Goal: Task Accomplishment & Management: Manage account settings

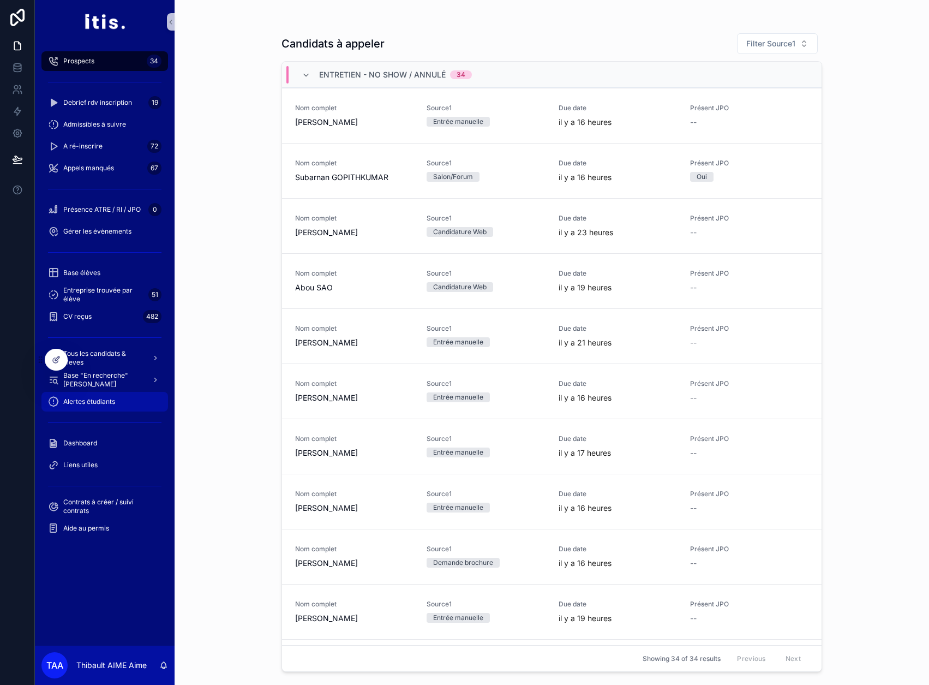
click at [111, 403] on span "Alertes étudiants" at bounding box center [89, 401] width 52 height 9
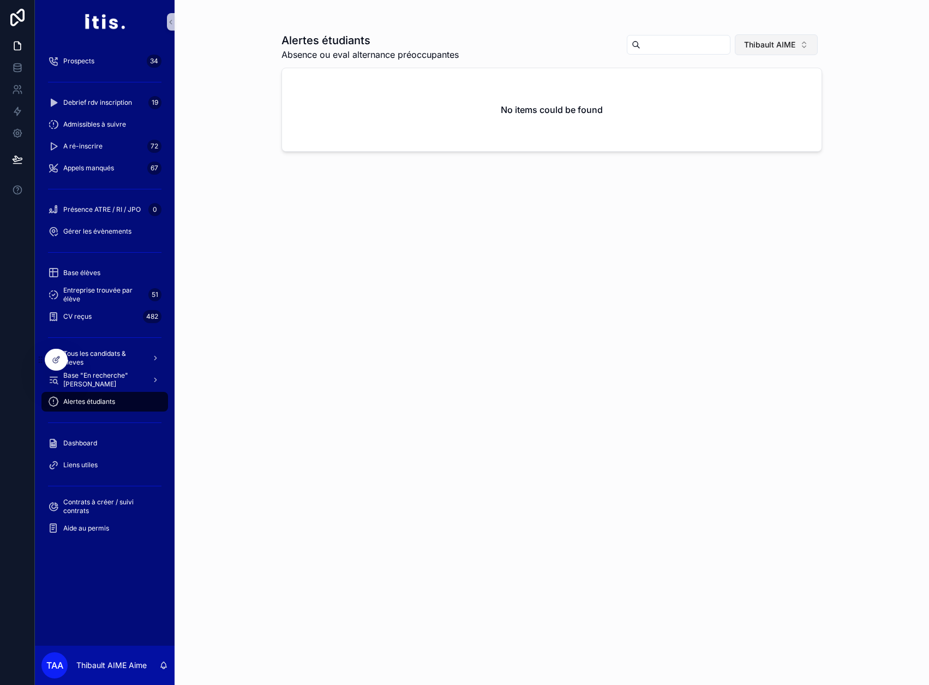
click at [775, 49] on span "Thibault AIME" at bounding box center [769, 44] width 51 height 11
click at [747, 82] on div "None" at bounding box center [780, 88] width 131 height 17
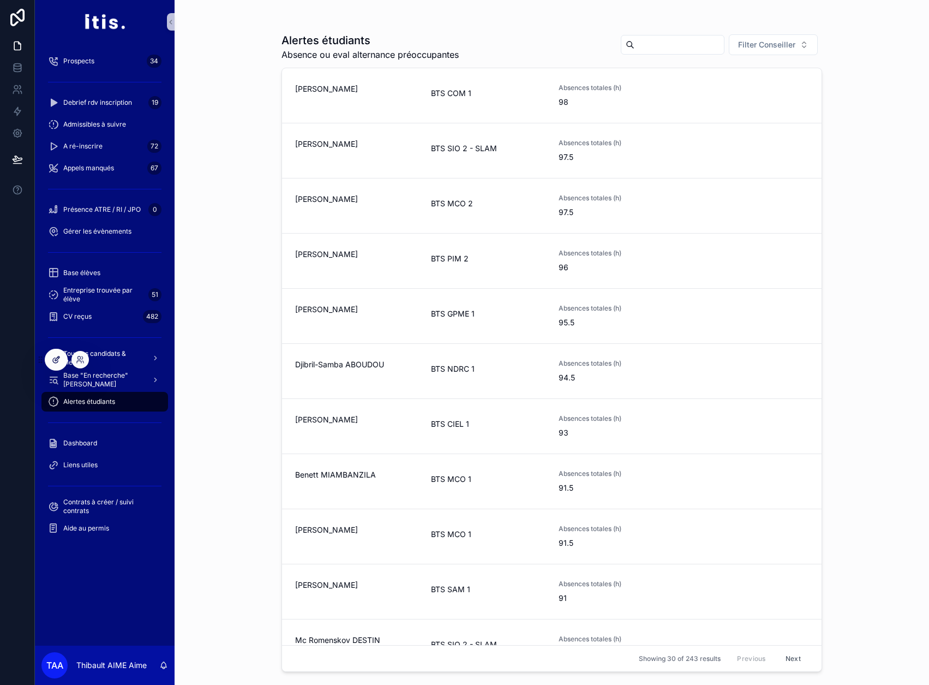
click at [58, 359] on icon at bounding box center [56, 359] width 9 height 9
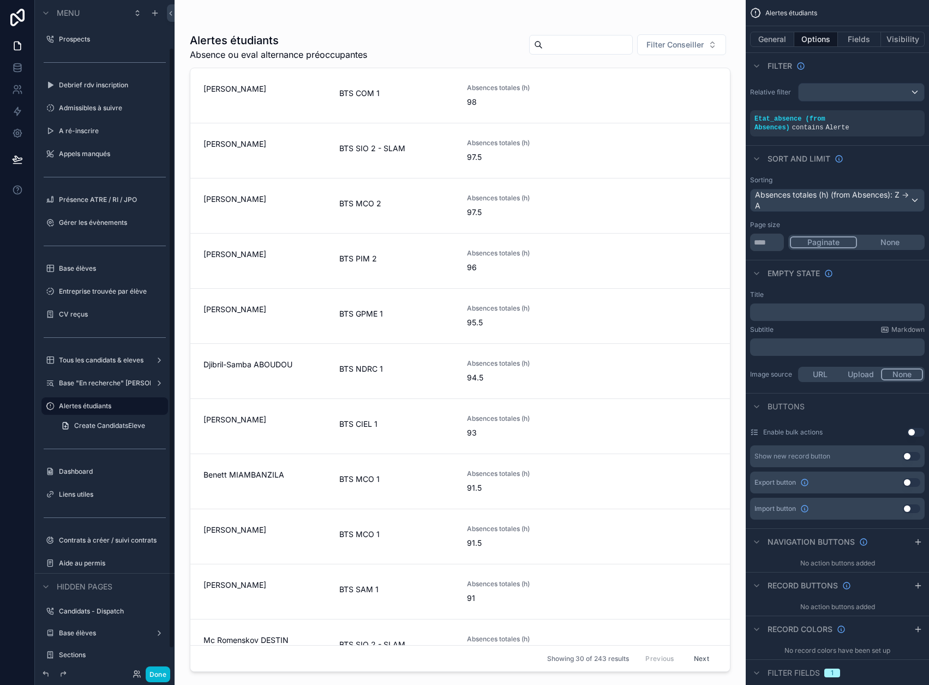
scroll to position [54, 0]
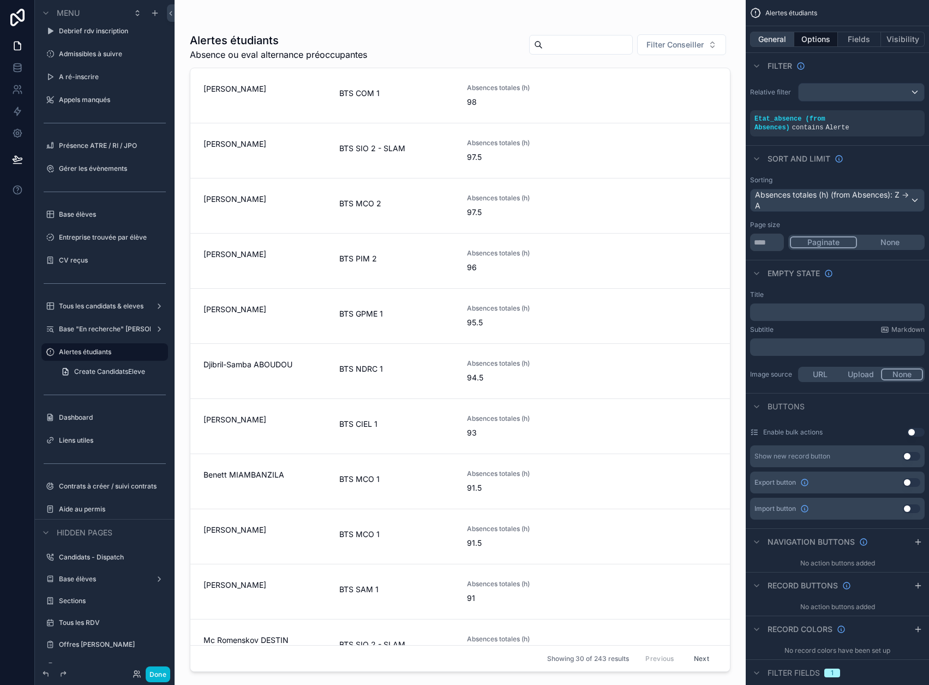
click at [778, 41] on button "General" at bounding box center [772, 39] width 44 height 15
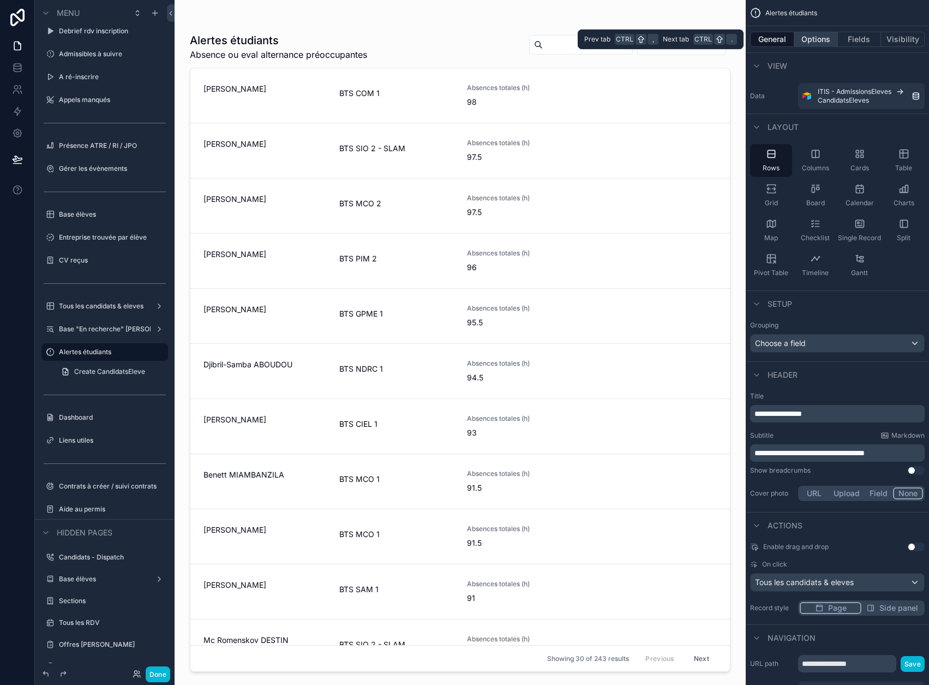
click at [821, 38] on button "Options" at bounding box center [816, 39] width 44 height 15
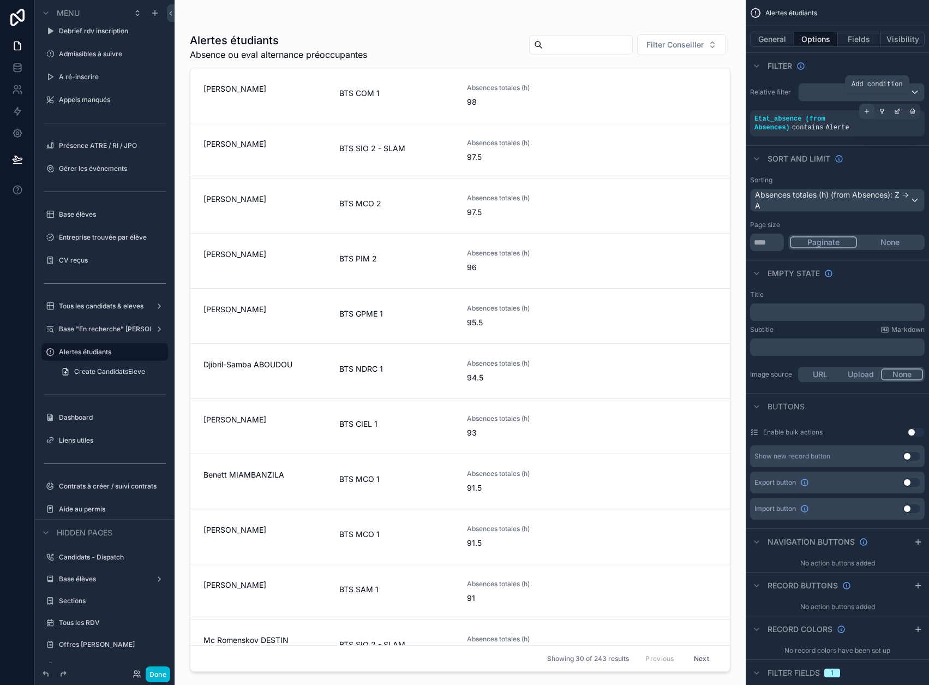
click at [867, 112] on icon "scrollable content" at bounding box center [867, 112] width 0 height 4
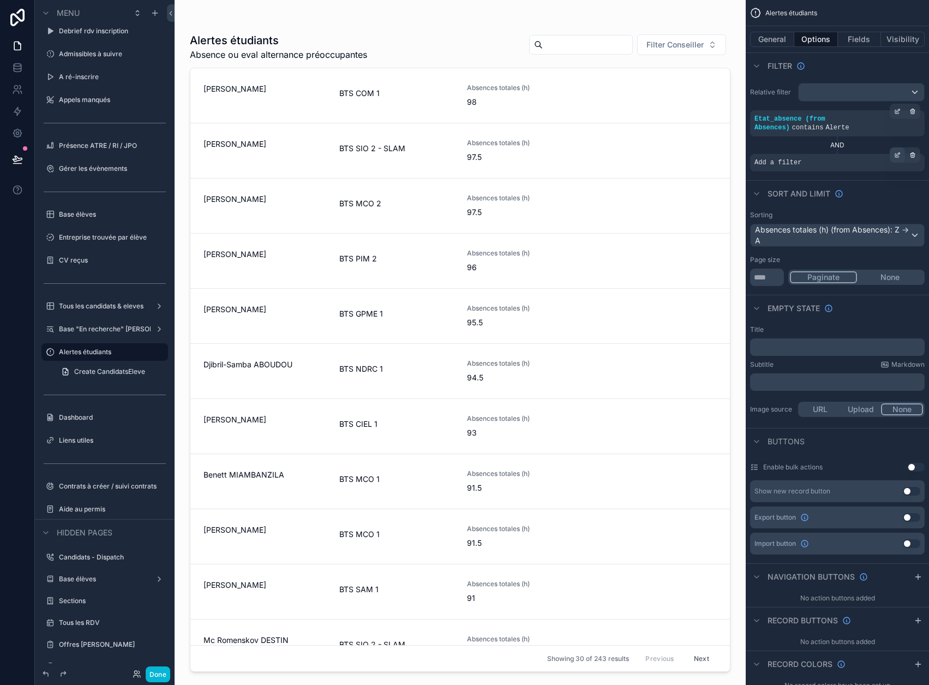
click at [901, 152] on icon "scrollable content" at bounding box center [897, 155] width 7 height 7
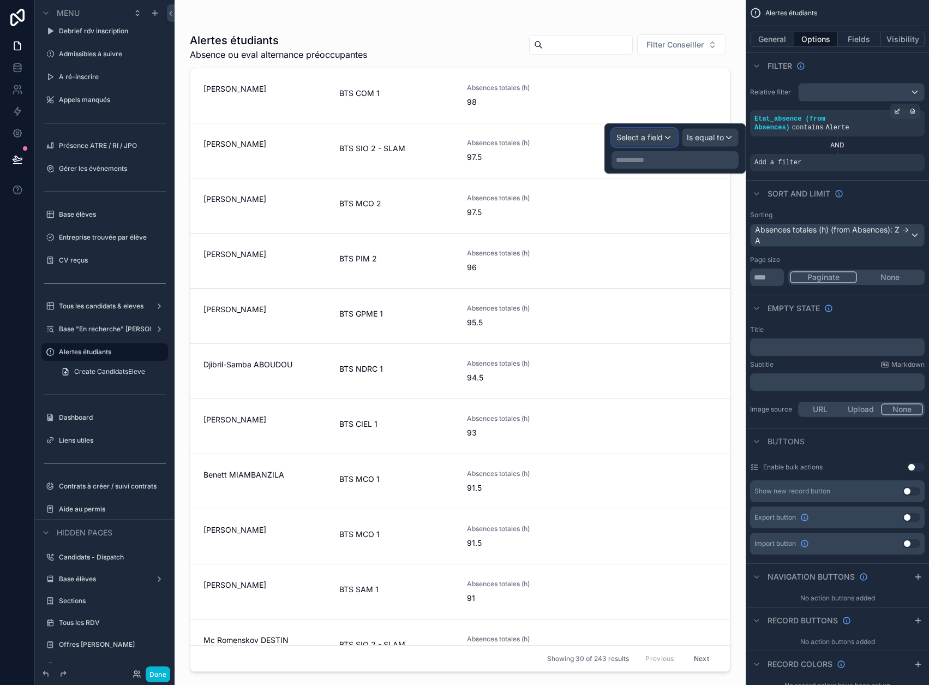
click at [660, 142] on span "Select a field" at bounding box center [639, 137] width 46 height 11
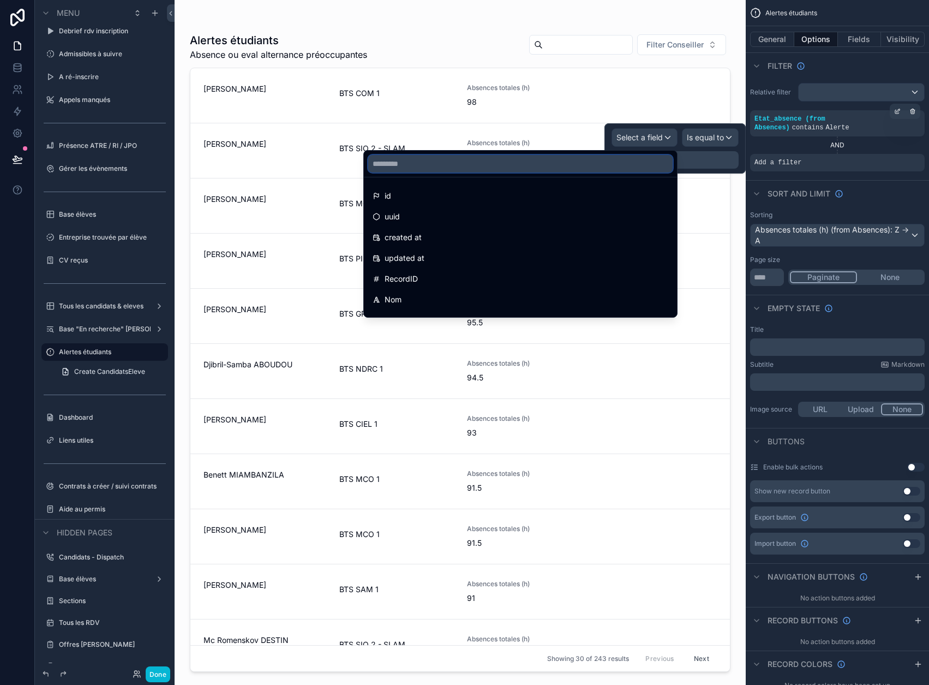
click at [634, 164] on input "text" at bounding box center [520, 163] width 304 height 17
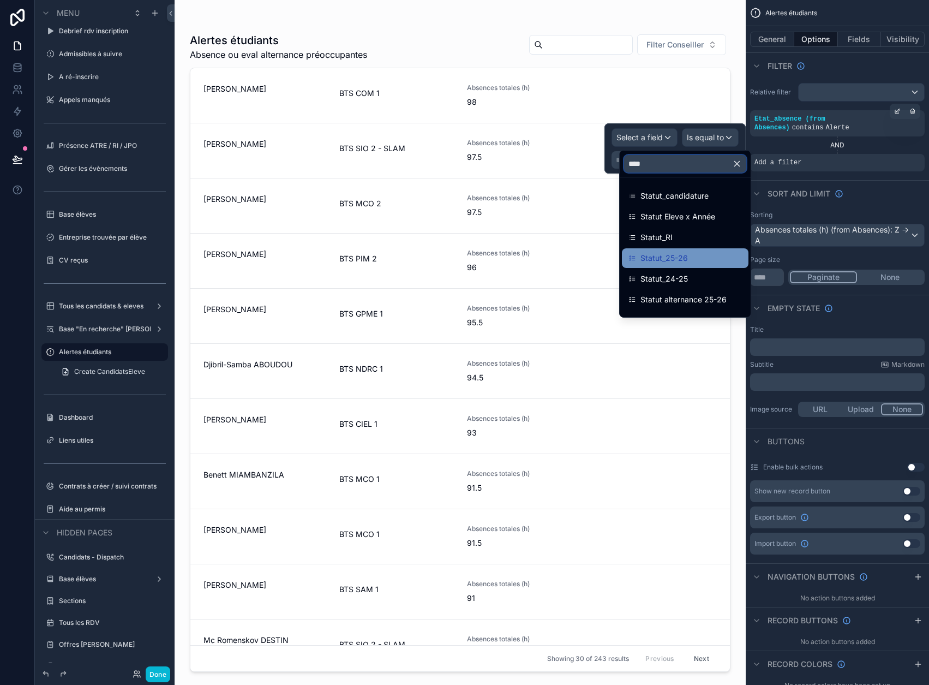
type input "****"
click at [688, 262] on div "Statut_25-26" at bounding box center [684, 257] width 113 height 13
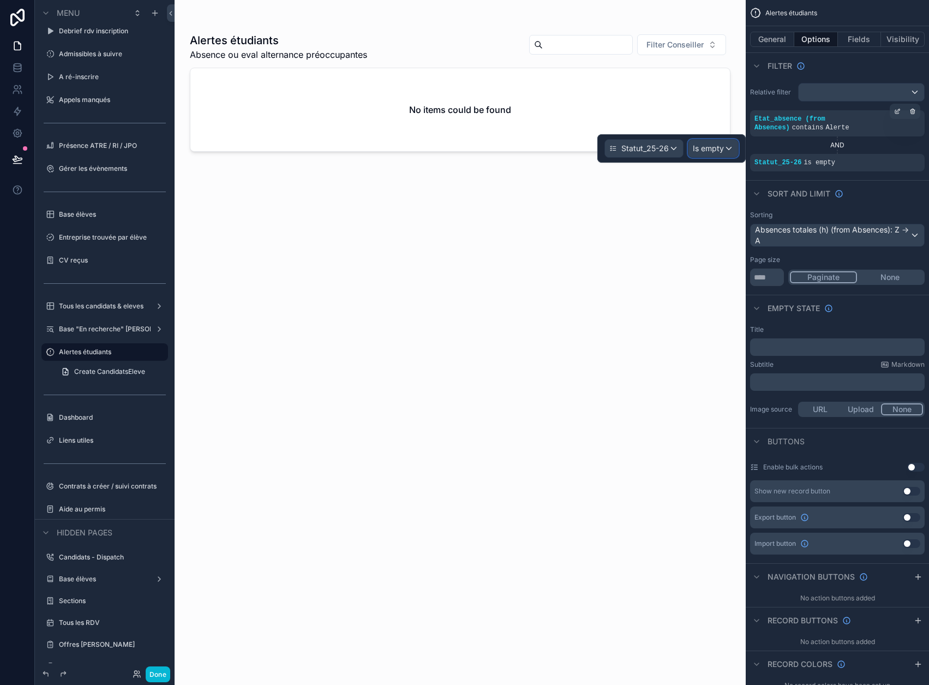
click at [714, 151] on span "Is empty" at bounding box center [708, 148] width 31 height 11
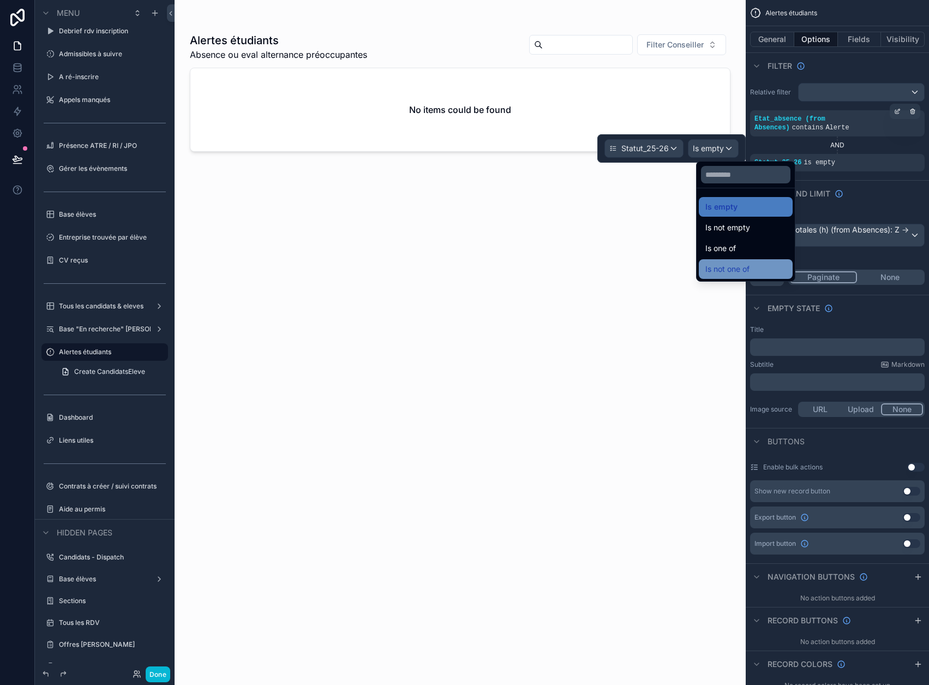
click at [749, 264] on span "Is not one of" at bounding box center [727, 268] width 44 height 13
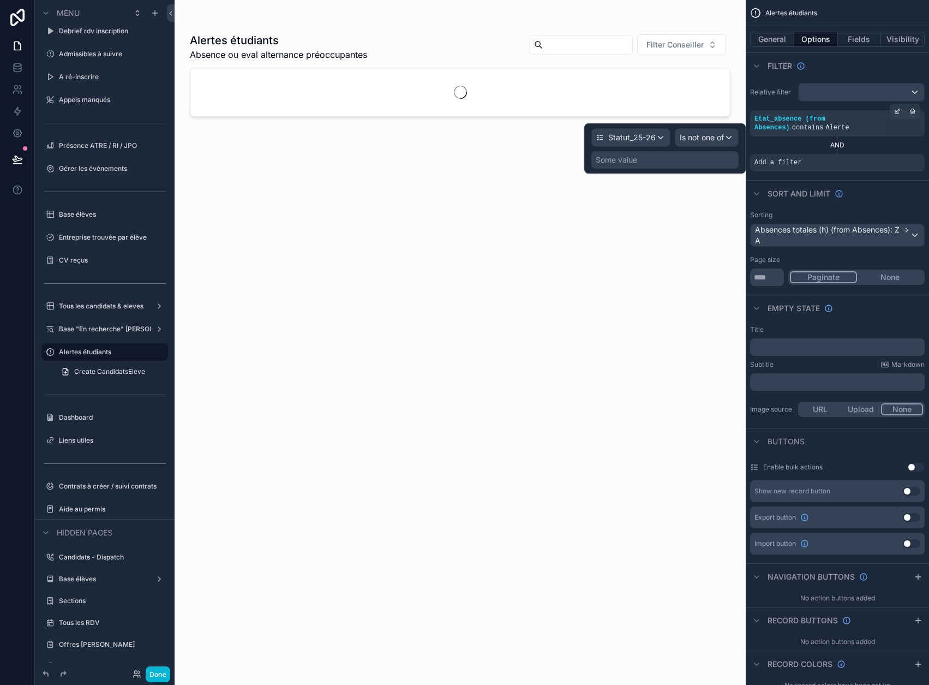
click at [675, 160] on div "Some value" at bounding box center [664, 159] width 147 height 17
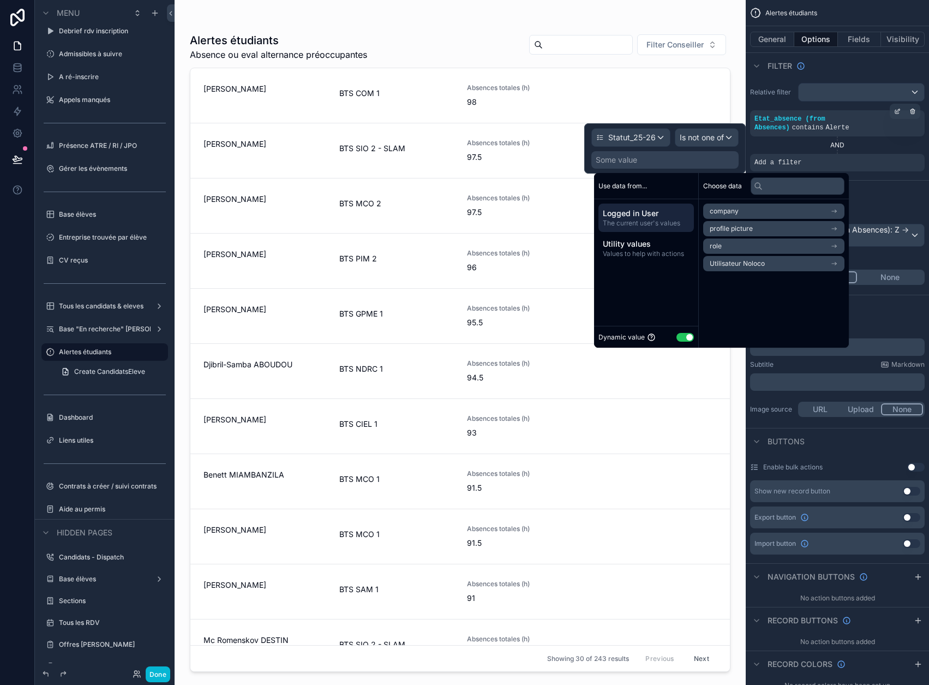
click at [688, 337] on button "Use setting" at bounding box center [684, 337] width 17 height 9
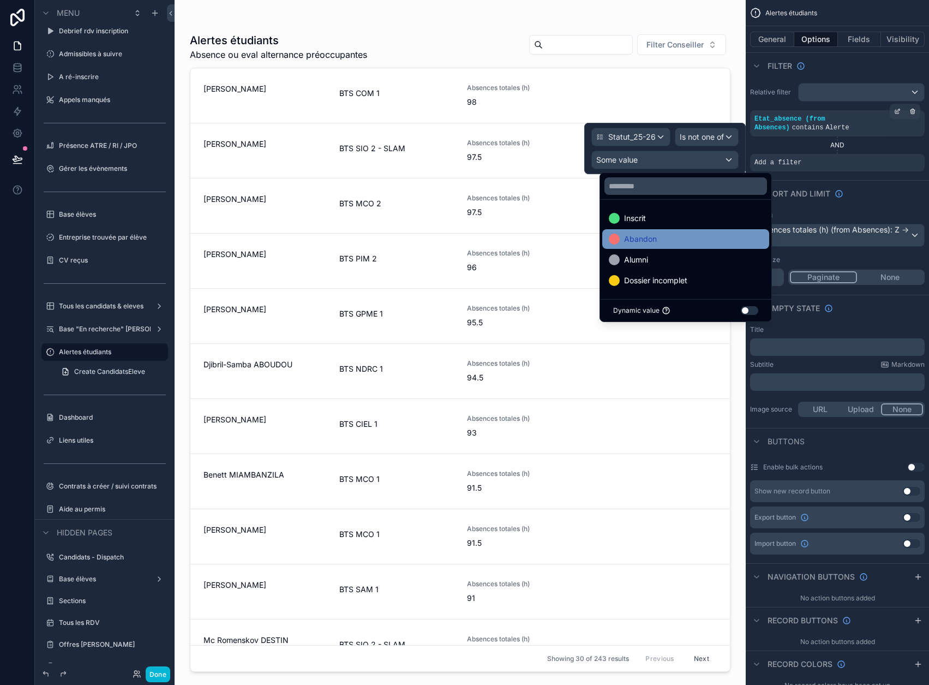
click at [677, 232] on div "Abandon" at bounding box center [686, 238] width 154 height 13
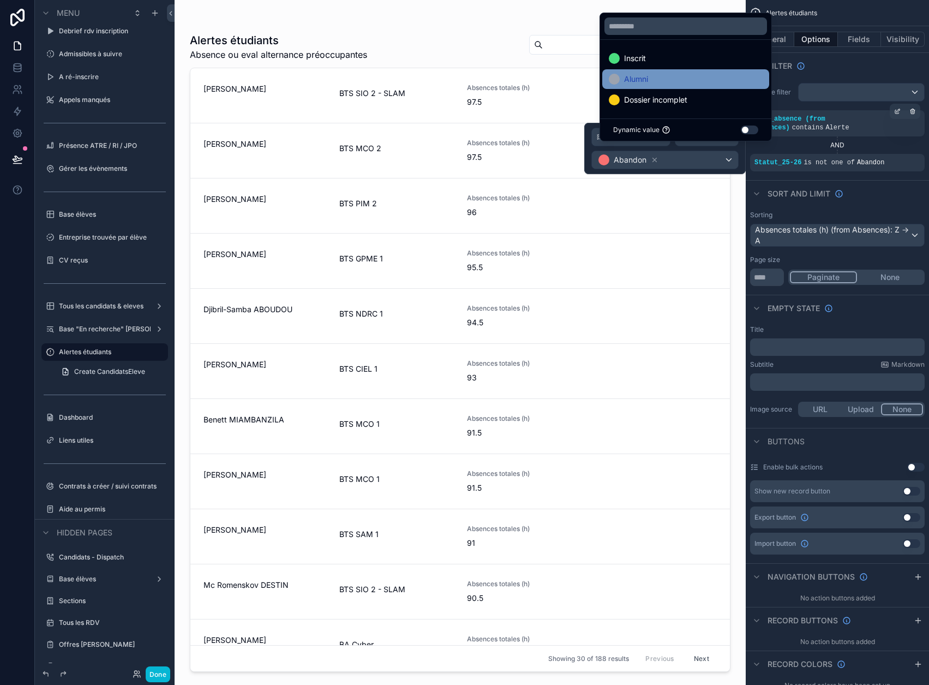
click at [645, 86] on span "Alumni" at bounding box center [636, 79] width 24 height 13
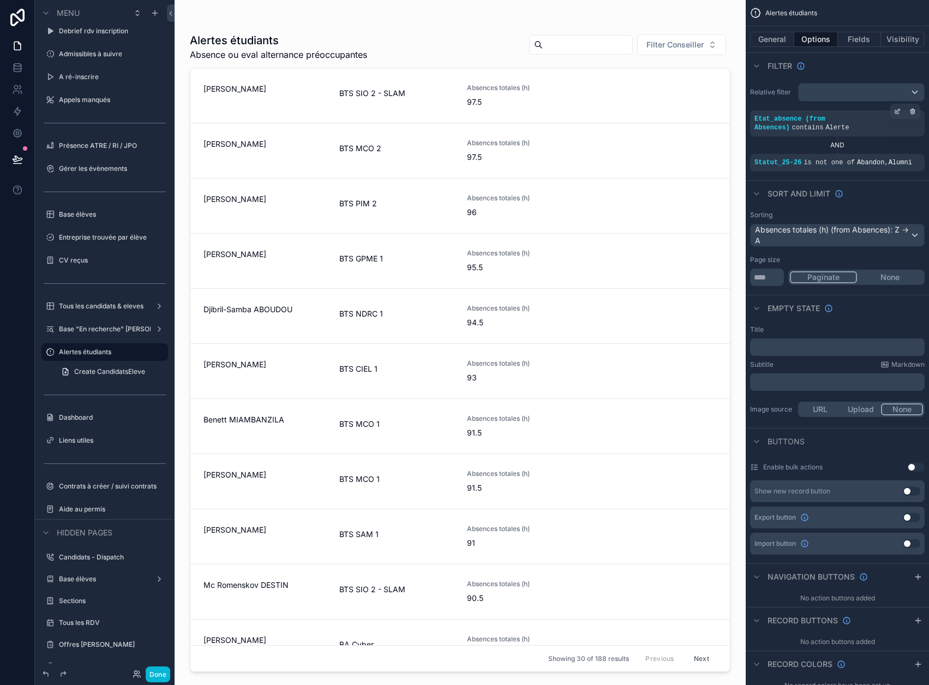
click at [795, 141] on div "AND" at bounding box center [837, 145] width 175 height 9
click at [901, 152] on icon "scrollable content" at bounding box center [897, 155] width 7 height 7
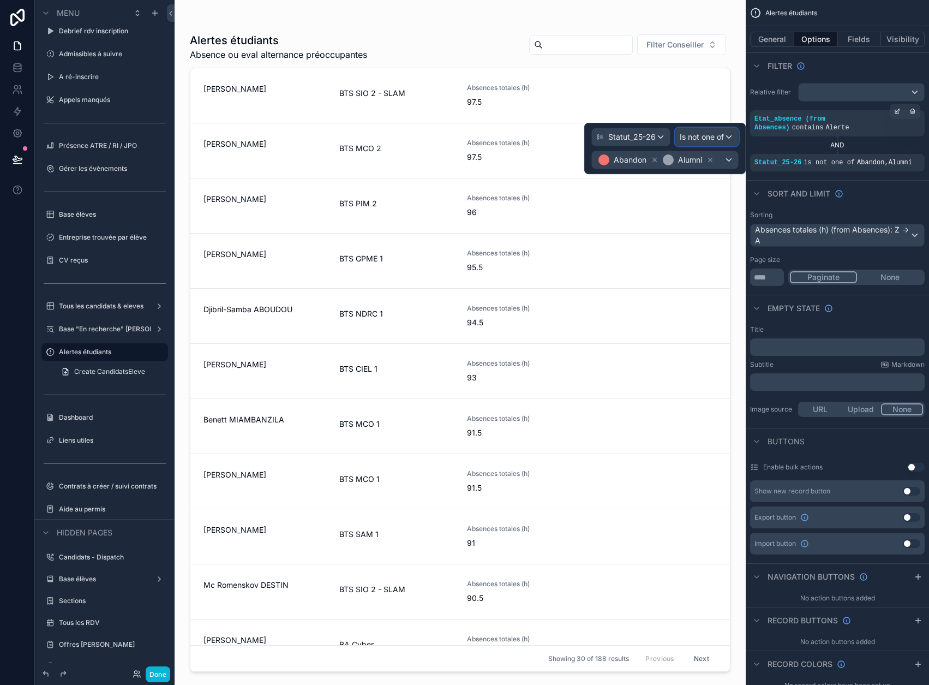
click at [724, 136] on span "Is not one of" at bounding box center [702, 136] width 44 height 11
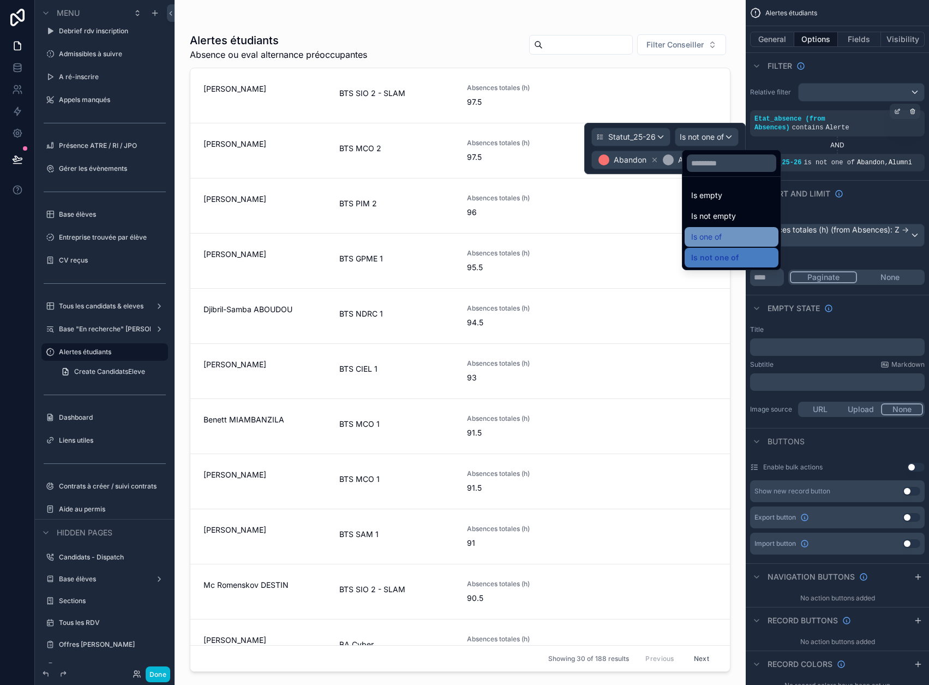
click at [731, 234] on div "Is one of" at bounding box center [731, 236] width 81 height 13
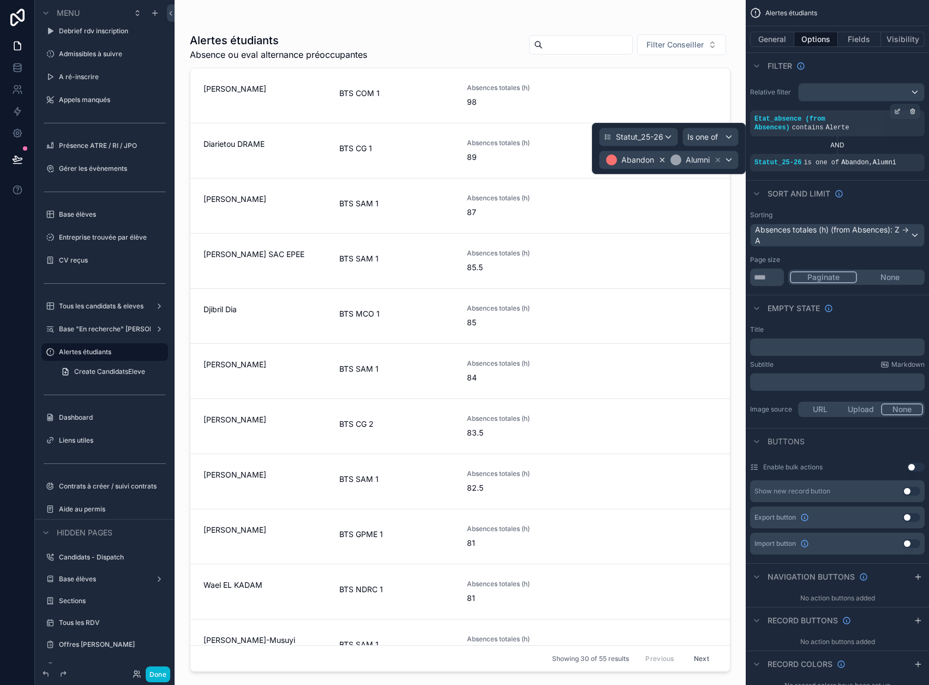
click at [666, 162] on icon at bounding box center [662, 160] width 8 height 8
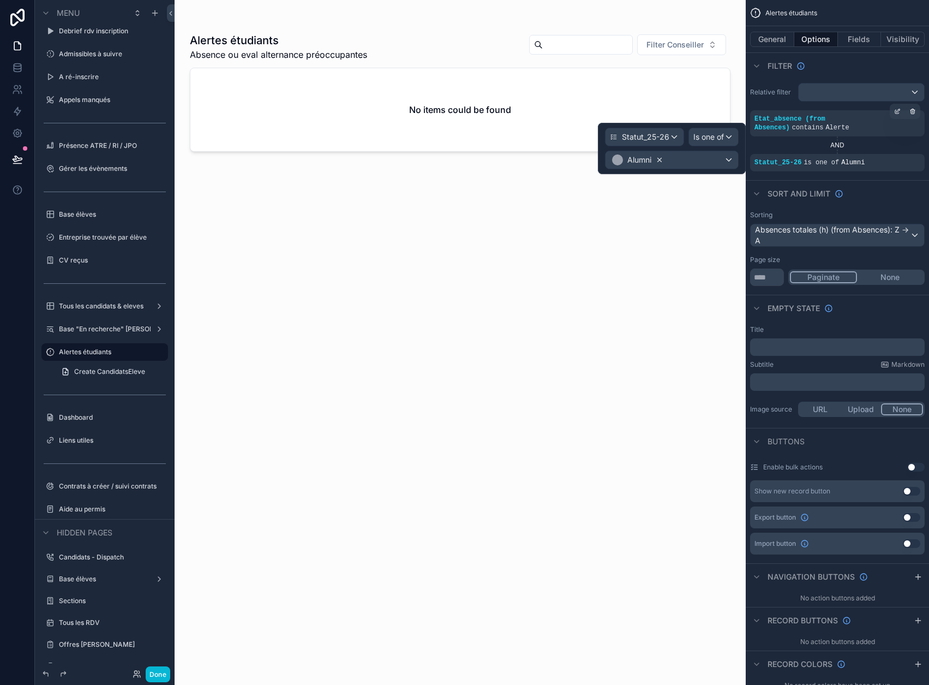
click at [663, 161] on icon at bounding box center [660, 160] width 8 height 8
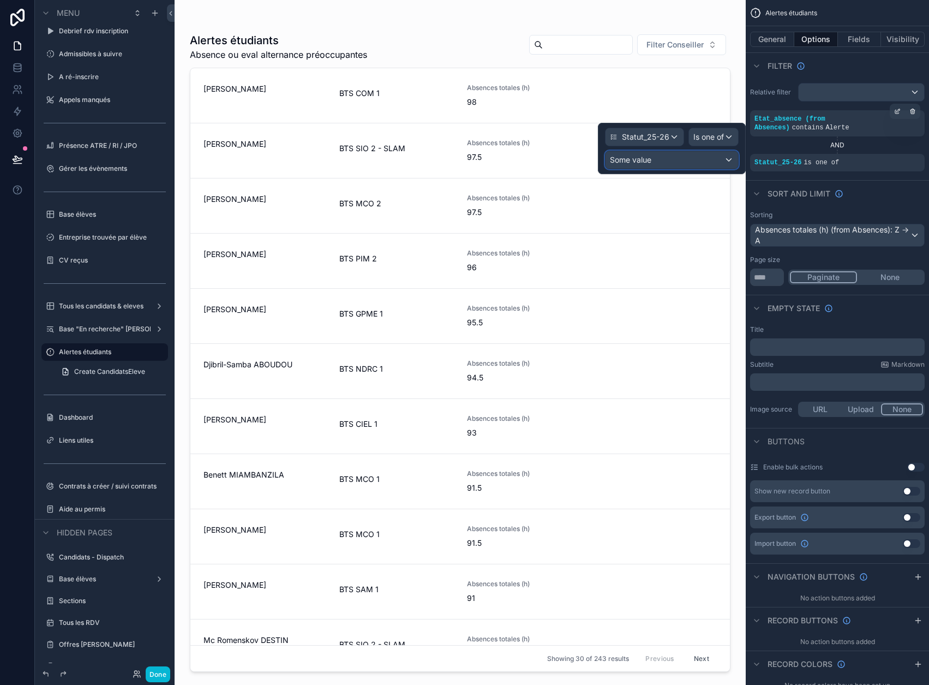
click at [685, 160] on div "Some value" at bounding box center [671, 159] width 133 height 17
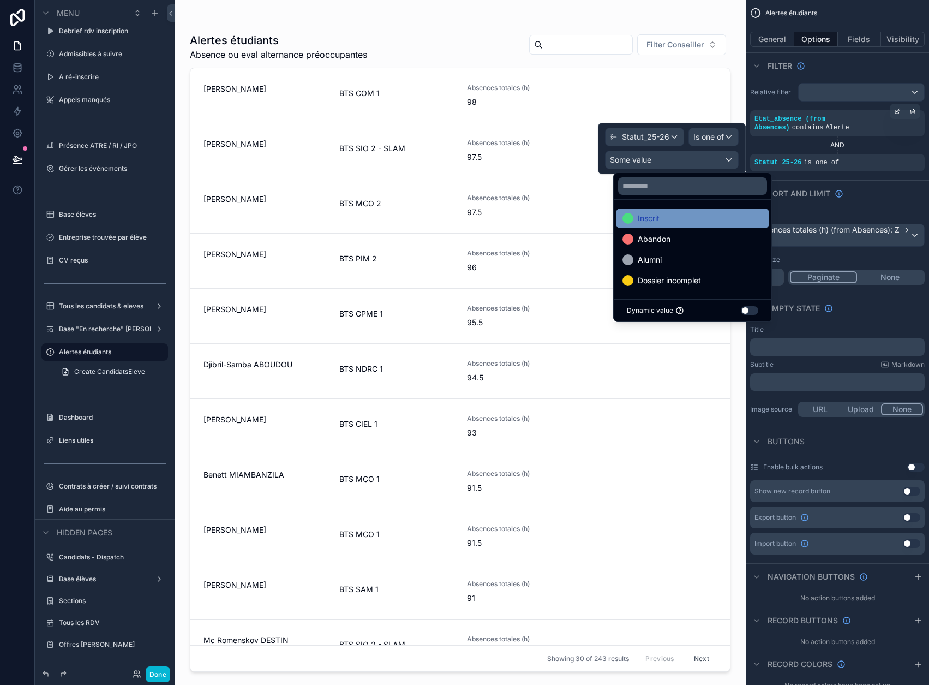
click at [653, 214] on span "Inscrit" at bounding box center [649, 218] width 22 height 13
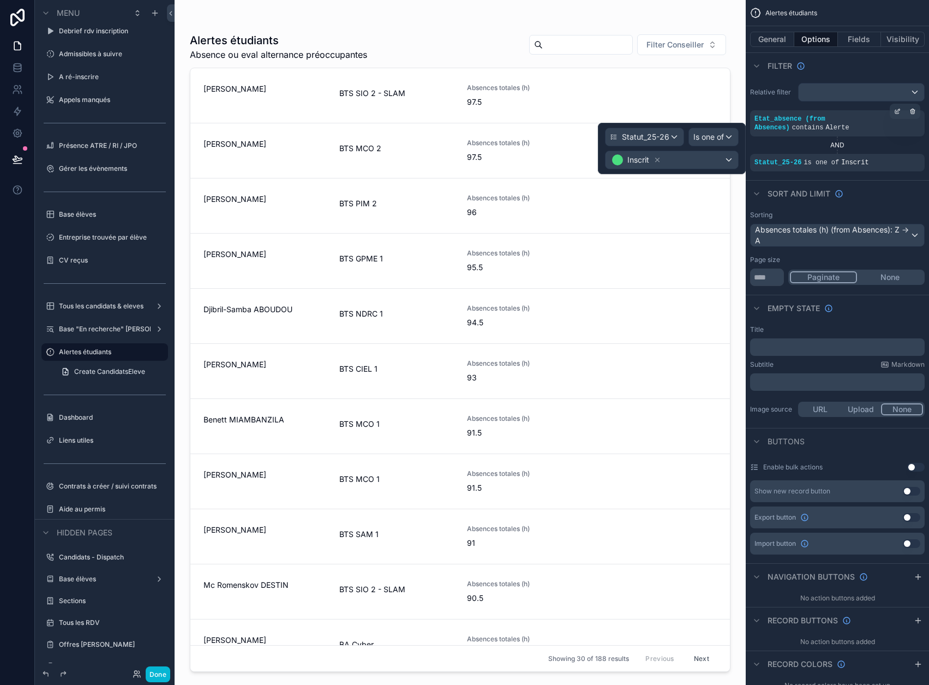
click at [800, 141] on div "AND" at bounding box center [837, 145] width 175 height 9
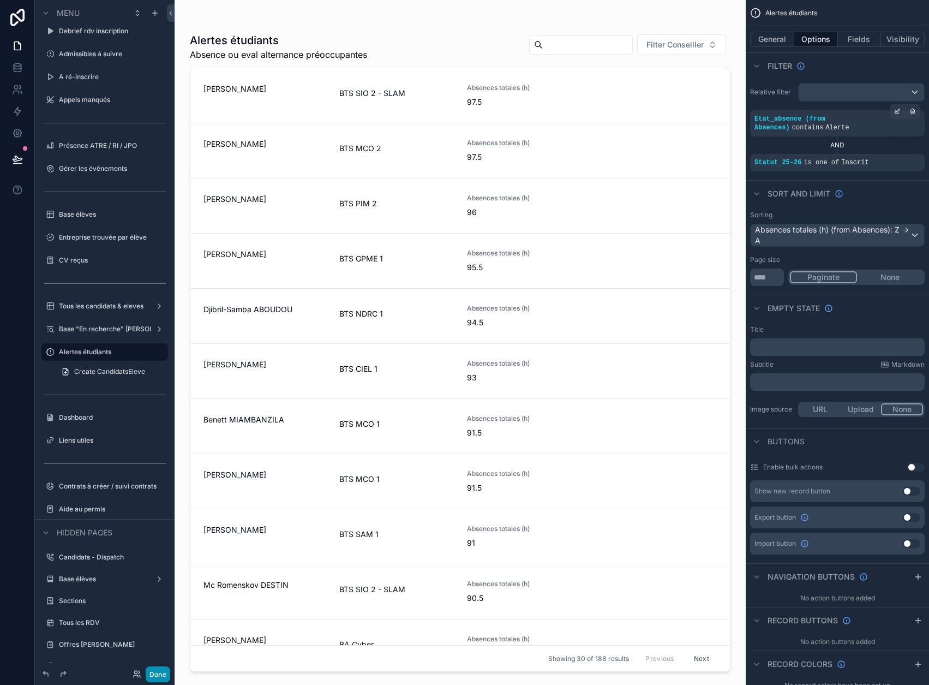
click at [160, 677] on button "Done" at bounding box center [158, 674] width 25 height 16
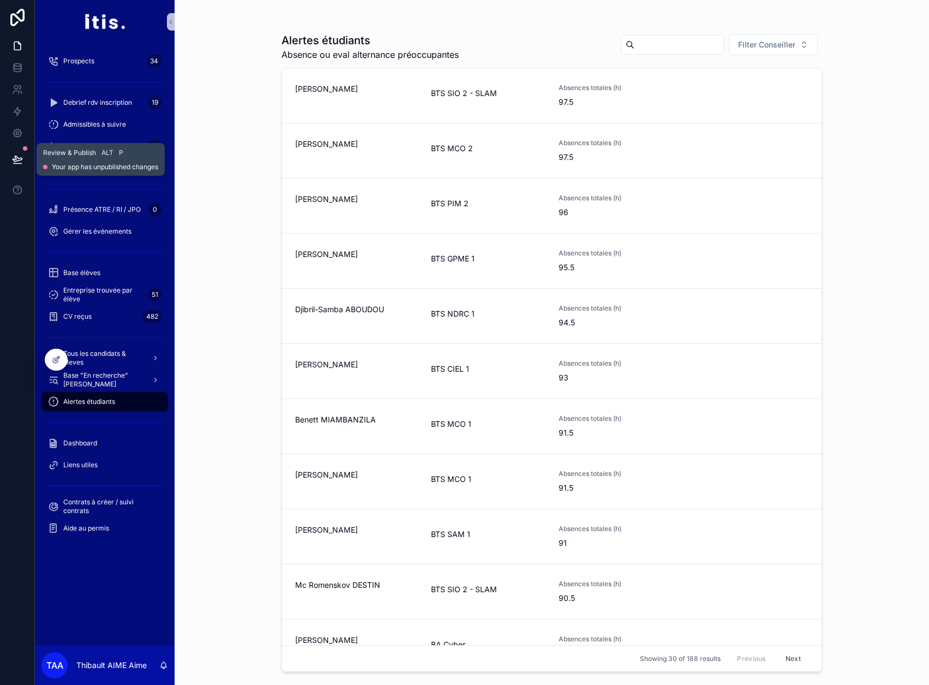
click at [24, 157] on button at bounding box center [17, 159] width 24 height 31
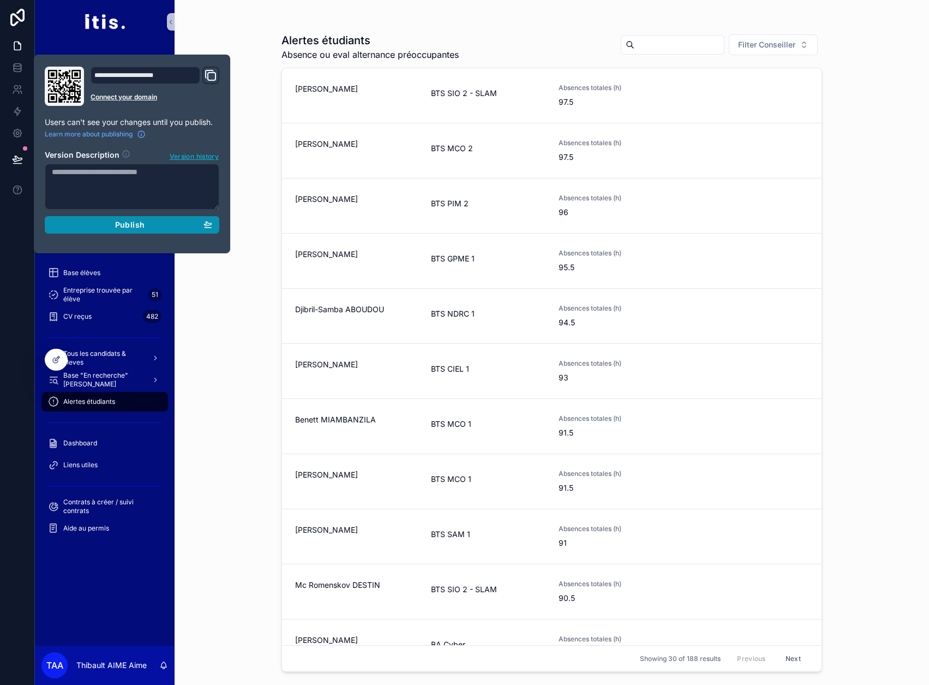
click at [88, 229] on div "Publish" at bounding box center [132, 225] width 160 height 10
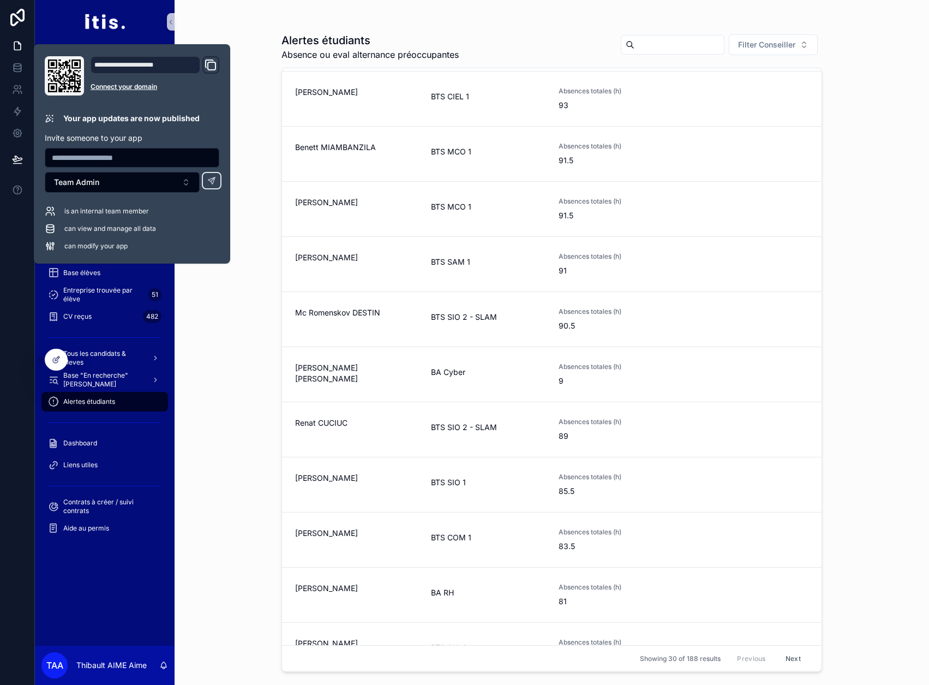
scroll to position [273, 0]
click at [265, 278] on div "Alertes étudiants Absence ou eval alternance préoccupantes Filter Conseiller [P…" at bounding box center [552, 342] width 754 height 685
